Goal: Information Seeking & Learning: Understand process/instructions

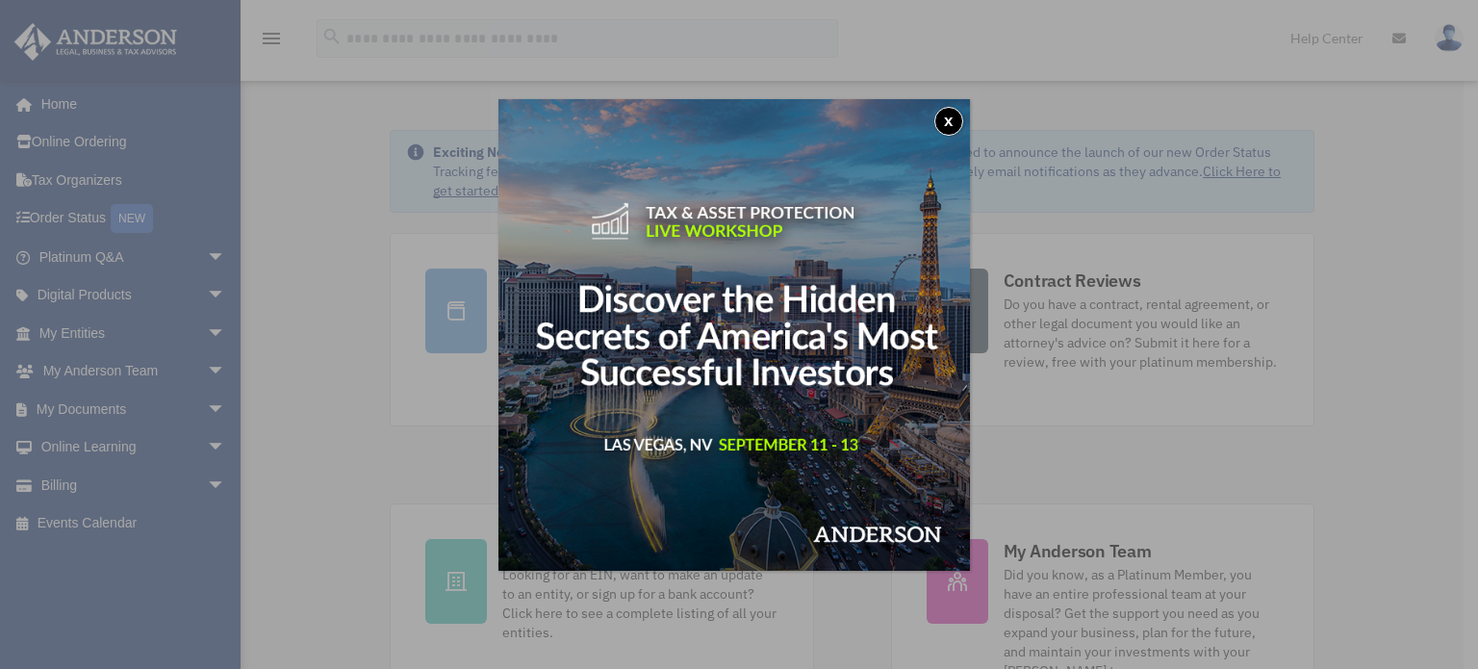
click at [960, 118] on button "x" at bounding box center [949, 121] width 29 height 29
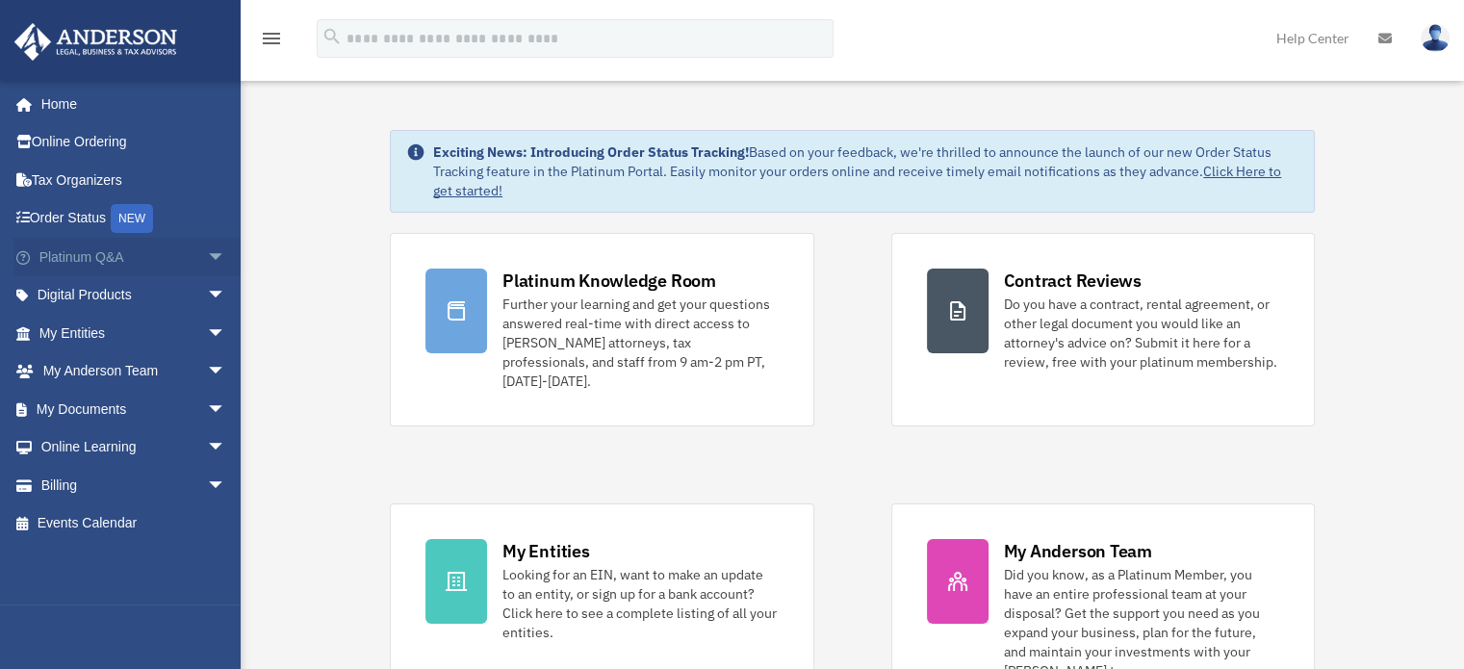
click at [211, 254] on span "arrow_drop_down" at bounding box center [226, 257] width 38 height 39
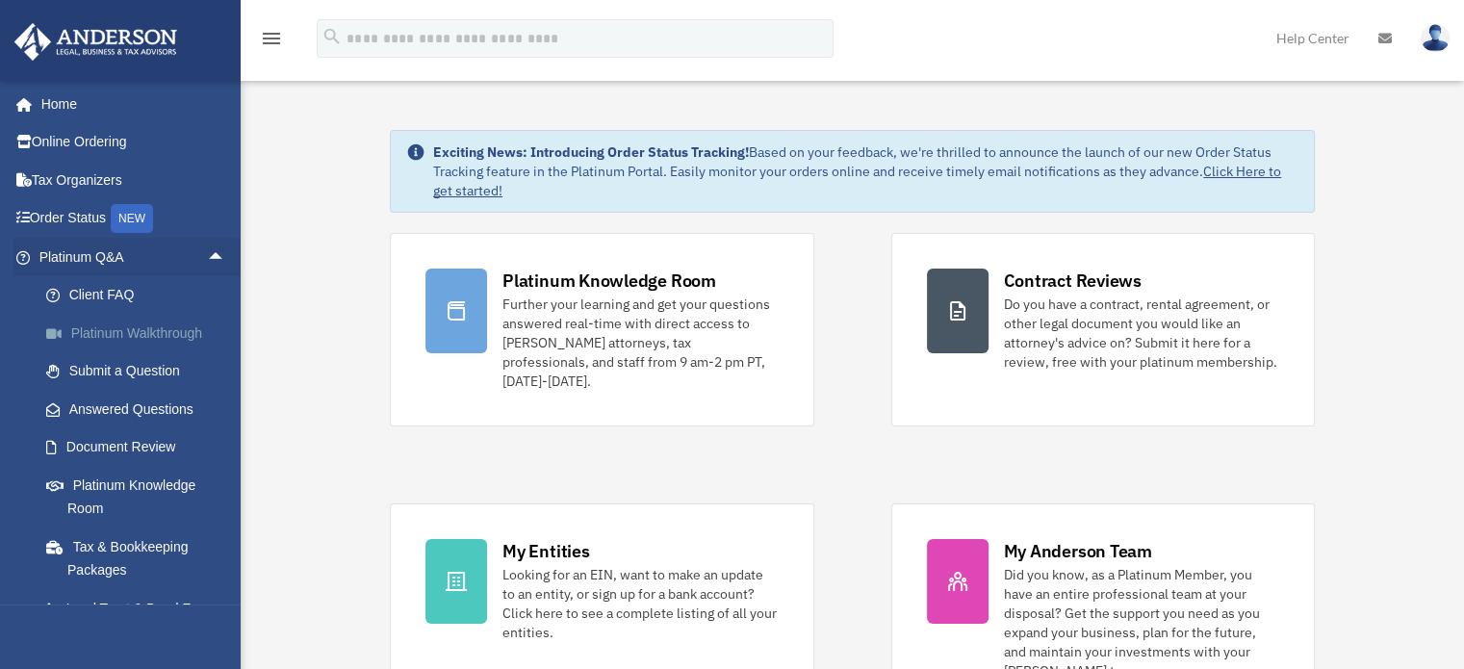
click at [104, 323] on link "Platinum Walkthrough" at bounding box center [141, 333] width 228 height 38
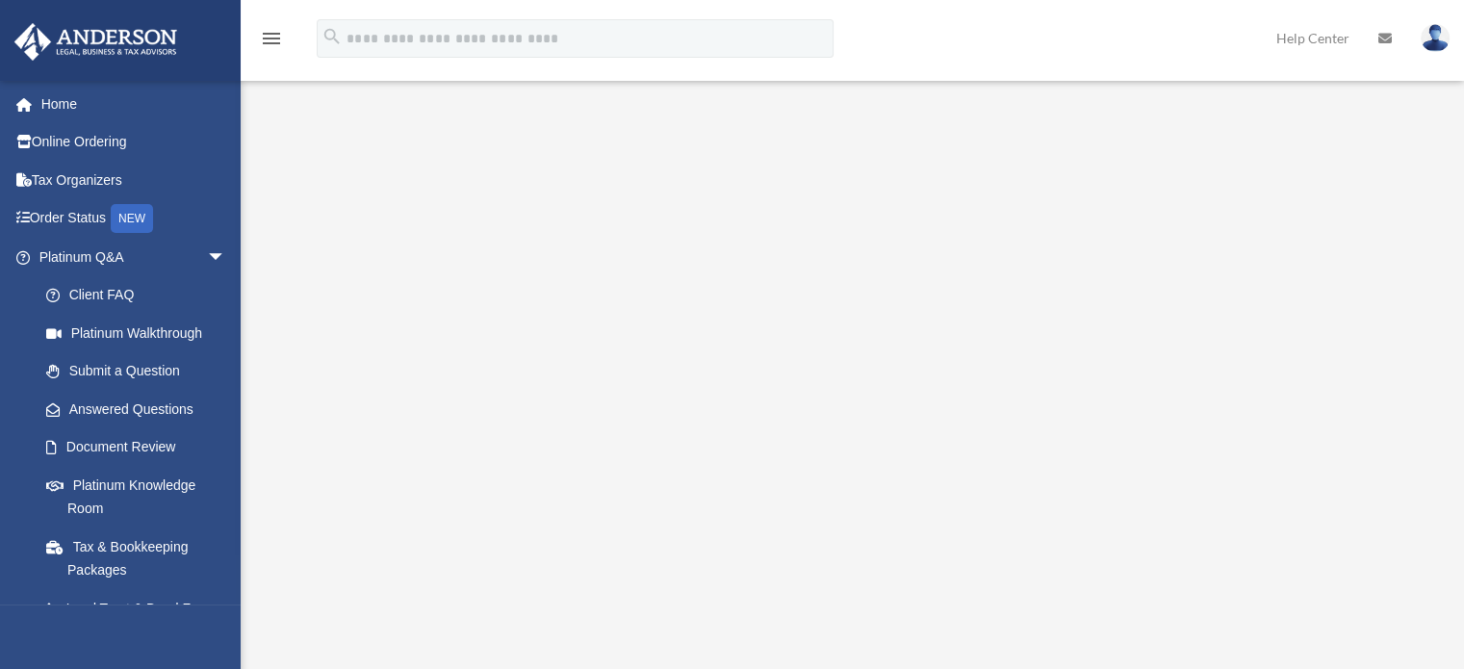
click at [998, 85] on div "Platinum Walkthrough date_range Published on Last updated [DATE] [DATE] by [PER…" at bounding box center [852, 434] width 1223 height 704
click at [1436, 34] on img at bounding box center [1435, 38] width 29 height 28
click at [1398, 265] on div "<span data-mce-type="bookmark" style="display: inline-block; width: 0px; overfl…" at bounding box center [850, 439] width 1180 height 649
